Goal: Navigation & Orientation: Find specific page/section

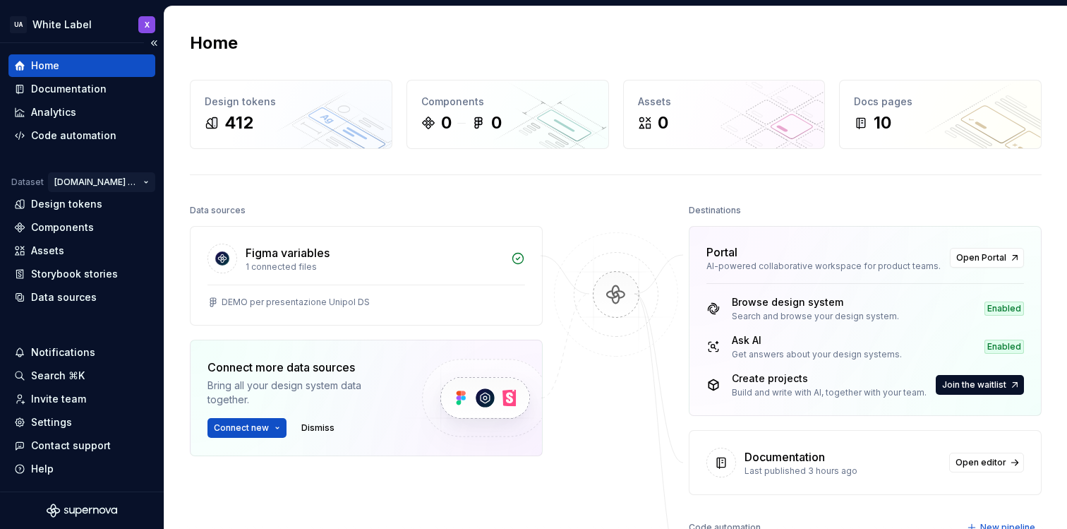
click at [112, 173] on html "UA White Label X Home Documentation Analytics Code automation Dataset [DOMAIN_N…" at bounding box center [533, 264] width 1067 height 529
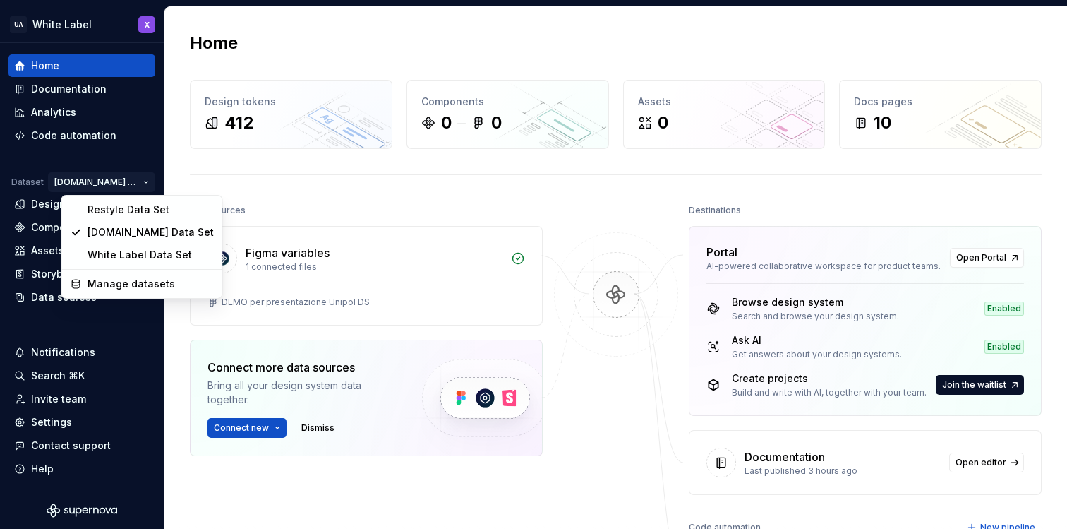
click at [112, 173] on html "UA White Label X Home Documentation Analytics Code automation Dataset [DOMAIN_N…" at bounding box center [533, 264] width 1067 height 529
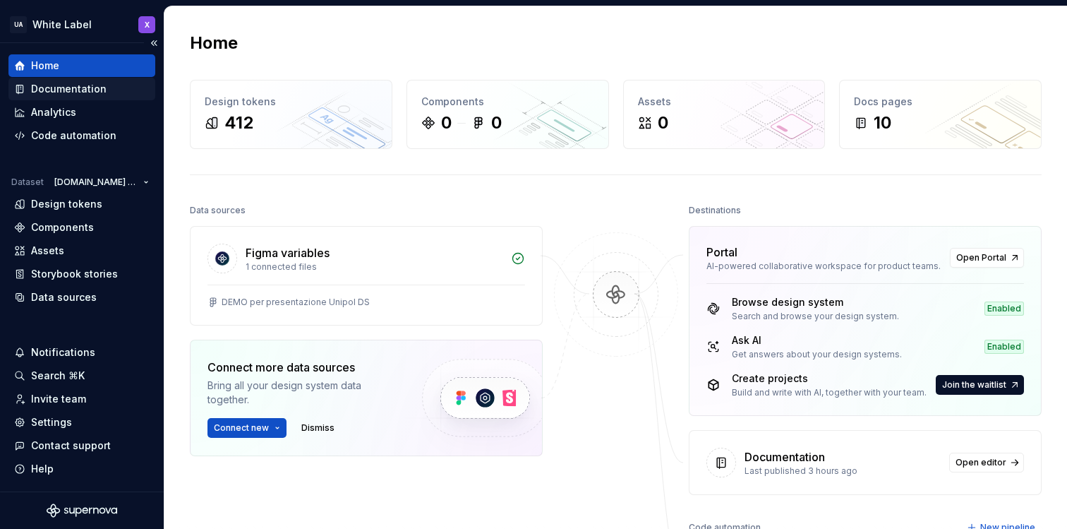
click at [90, 90] on div "Documentation" at bounding box center [69, 89] width 76 height 14
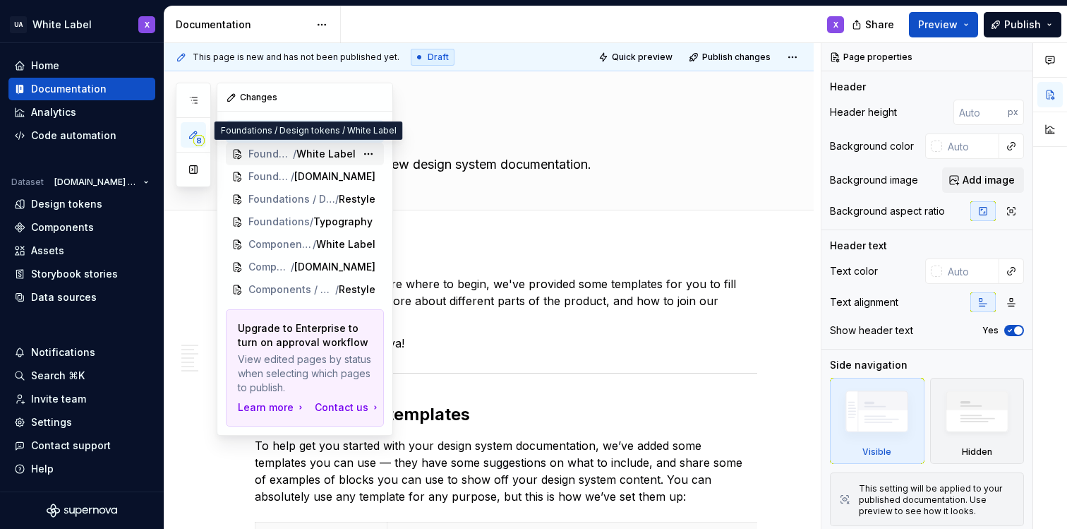
click at [306, 148] on span "White Label" at bounding box center [325, 154] width 59 height 14
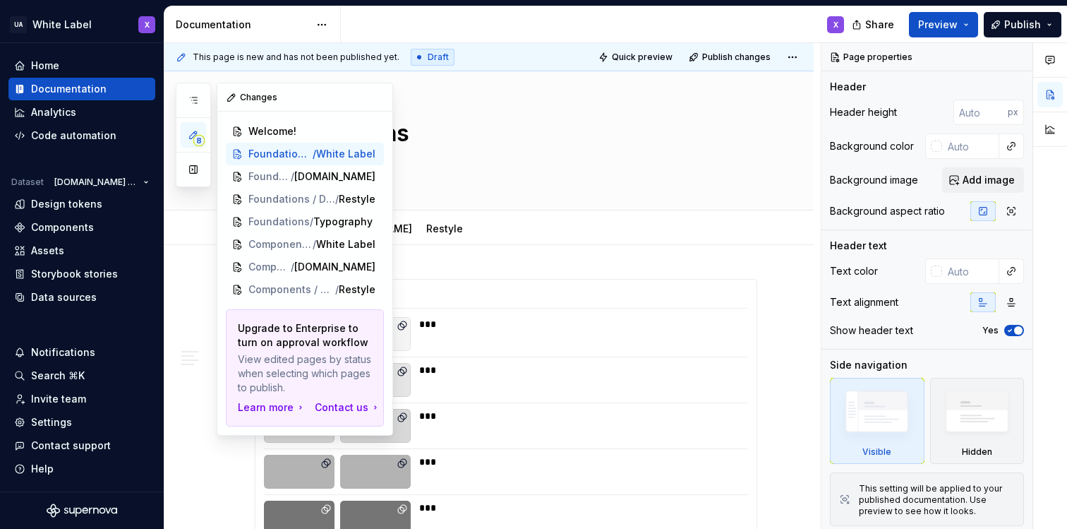
click at [198, 136] on span "8" at bounding box center [198, 140] width 11 height 11
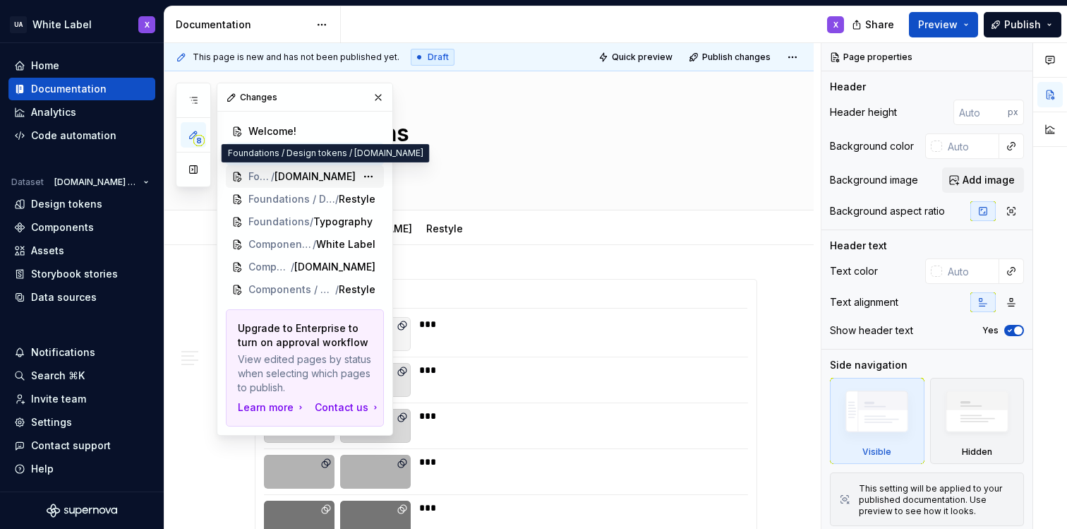
click at [275, 177] on span "/" at bounding box center [273, 176] width 4 height 14
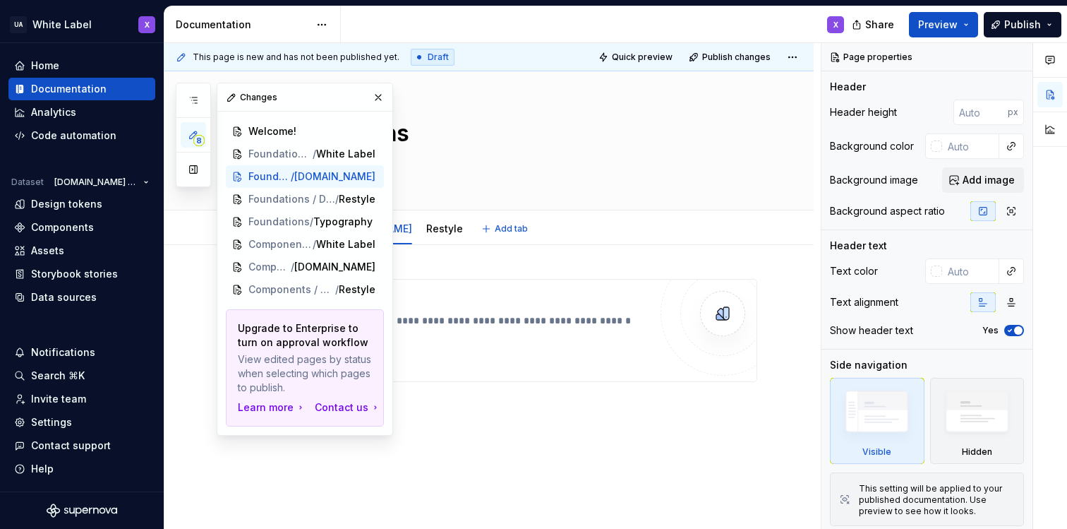
click at [567, 233] on div "White Label [DOMAIN_NAME] Restyle Add tab" at bounding box center [505, 228] width 519 height 31
click at [174, 326] on div "**********" at bounding box center [492, 286] width 656 height 486
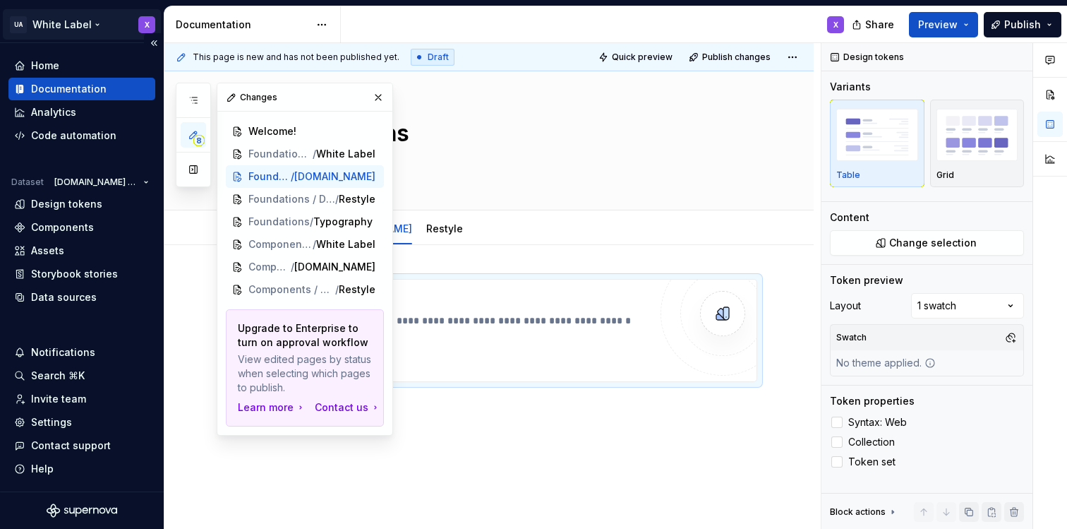
click at [97, 23] on html "UA White Label X Home Documentation Analytics Code automation Dataset [DOMAIN_N…" at bounding box center [533, 264] width 1067 height 529
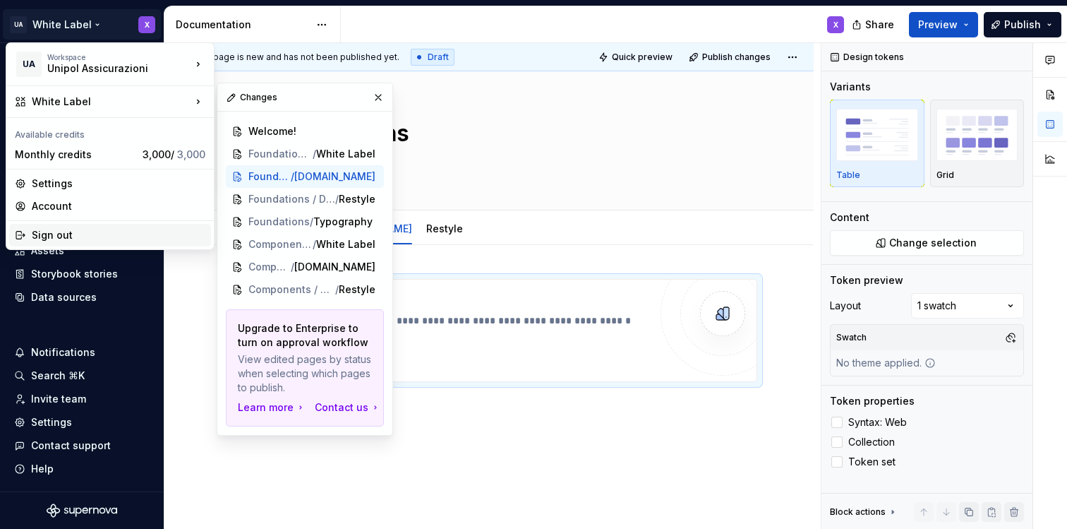
click at [55, 231] on div "Sign out" at bounding box center [119, 235] width 174 height 14
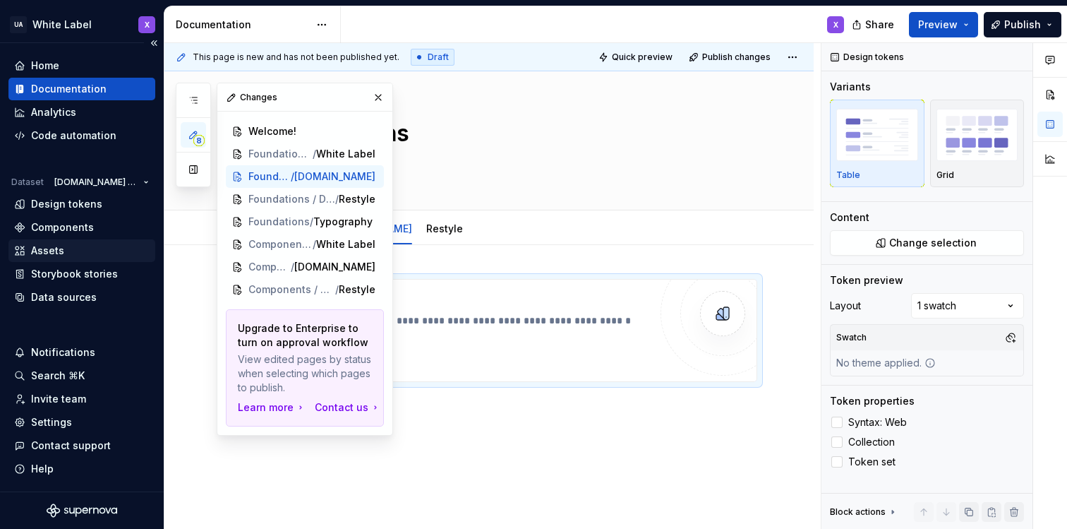
type textarea "*"
